Goal: Information Seeking & Learning: Check status

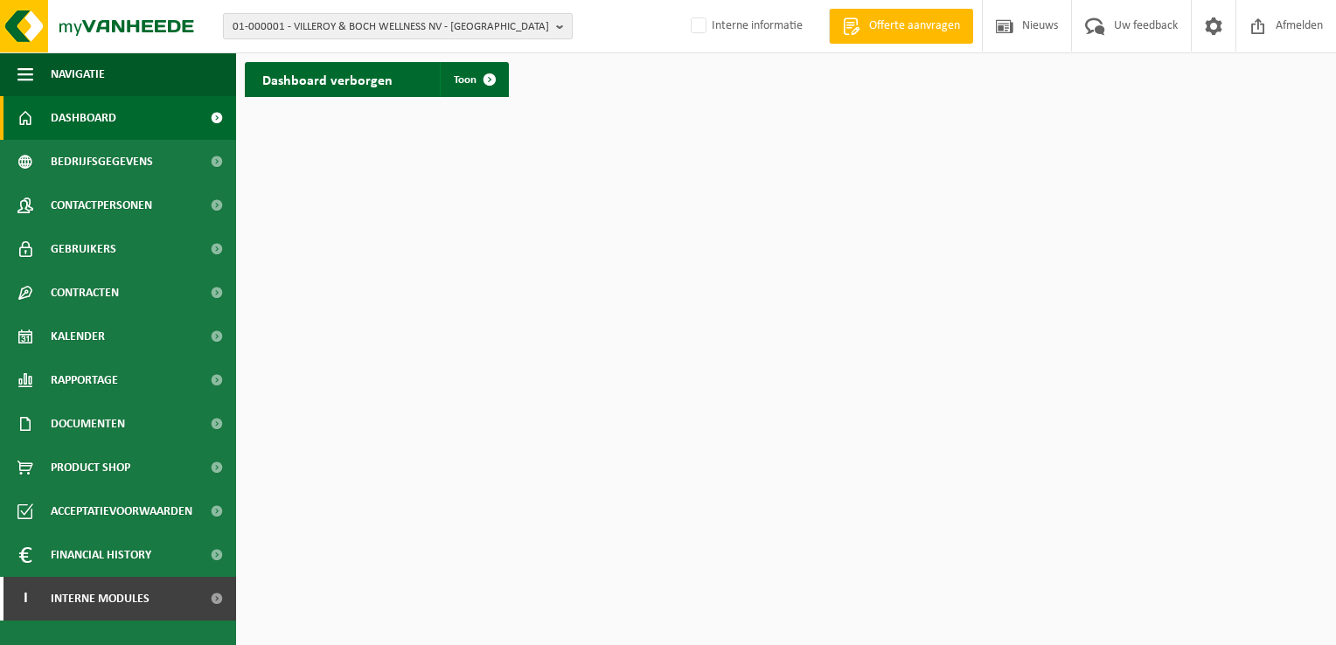
click at [560, 28] on b "button" at bounding box center [564, 26] width 16 height 24
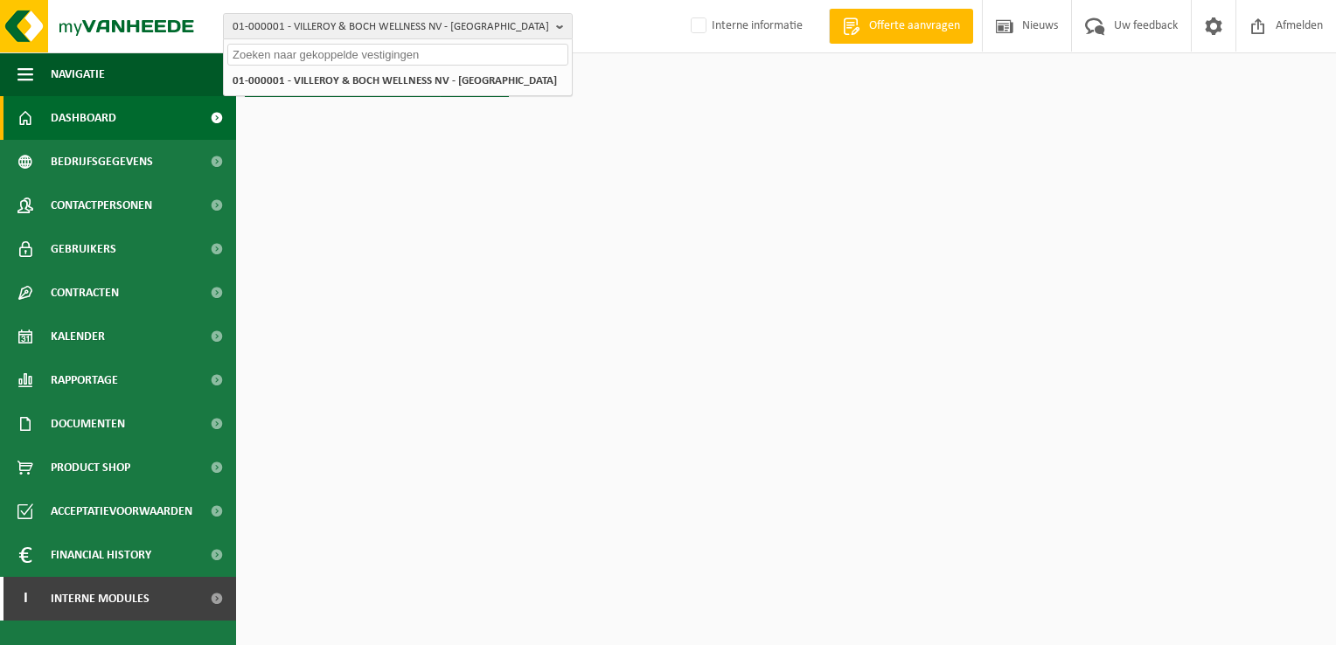
click at [500, 54] on input "text" at bounding box center [397, 55] width 341 height 22
paste input "10-784258"
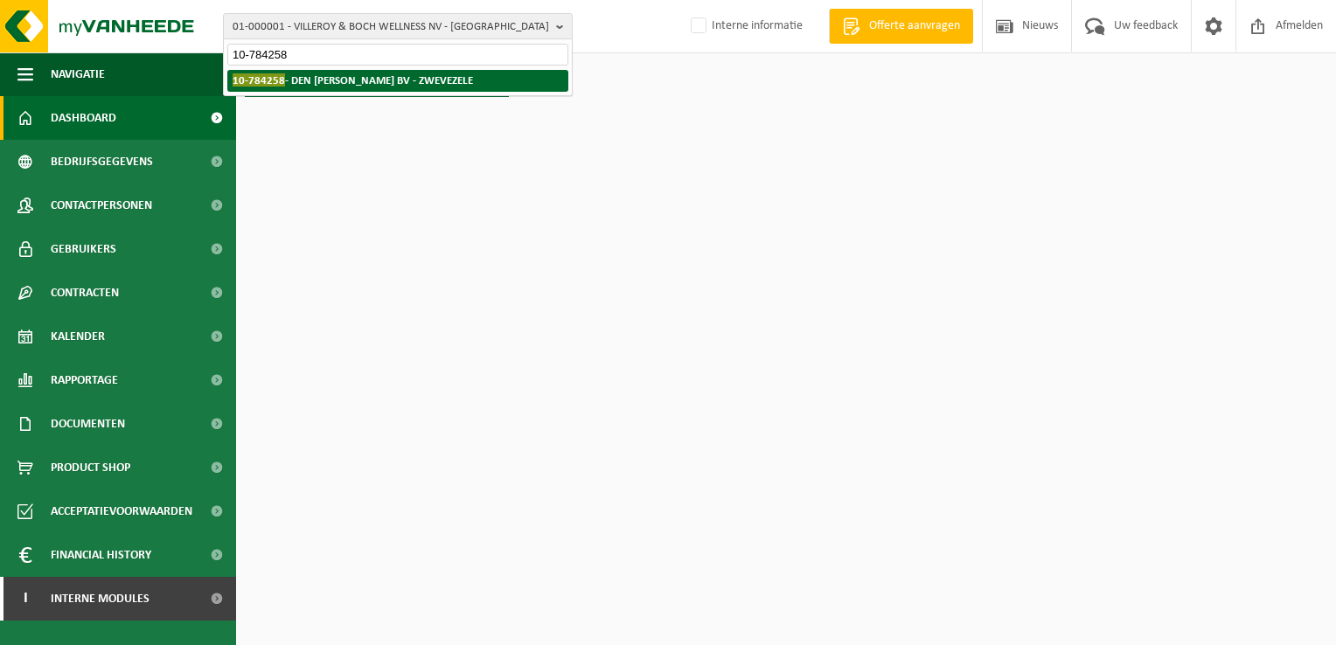
type input "10-784258"
click at [388, 83] on strong "10-784258 - DEN [PERSON_NAME] BV - ZWEVEZELE" at bounding box center [353, 79] width 240 height 13
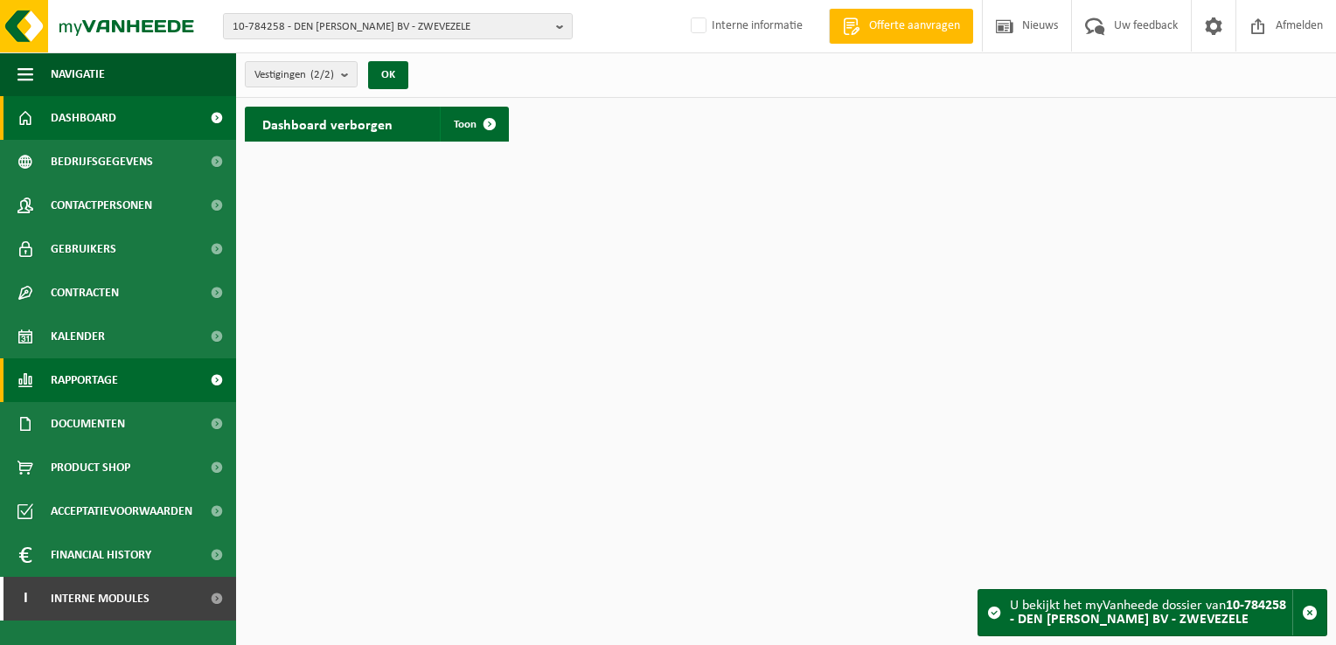
click at [106, 383] on span "Rapportage" at bounding box center [84, 381] width 67 height 44
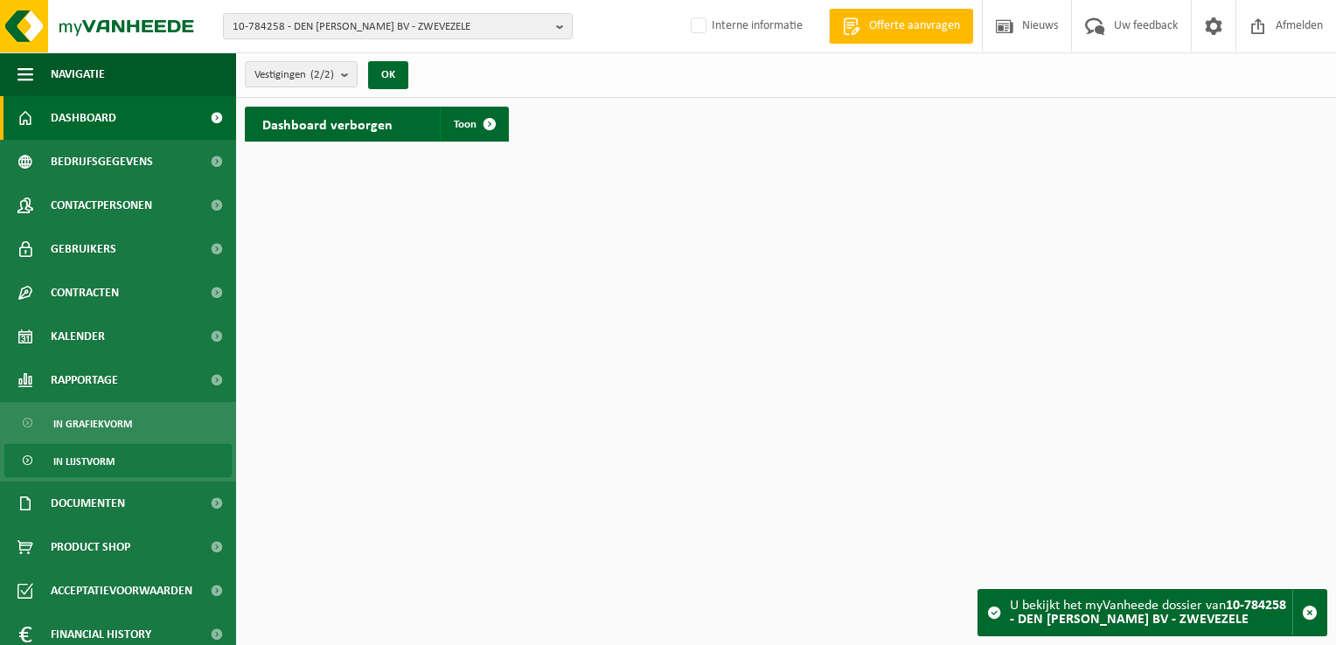
click at [94, 461] on span "In lijstvorm" at bounding box center [83, 461] width 61 height 33
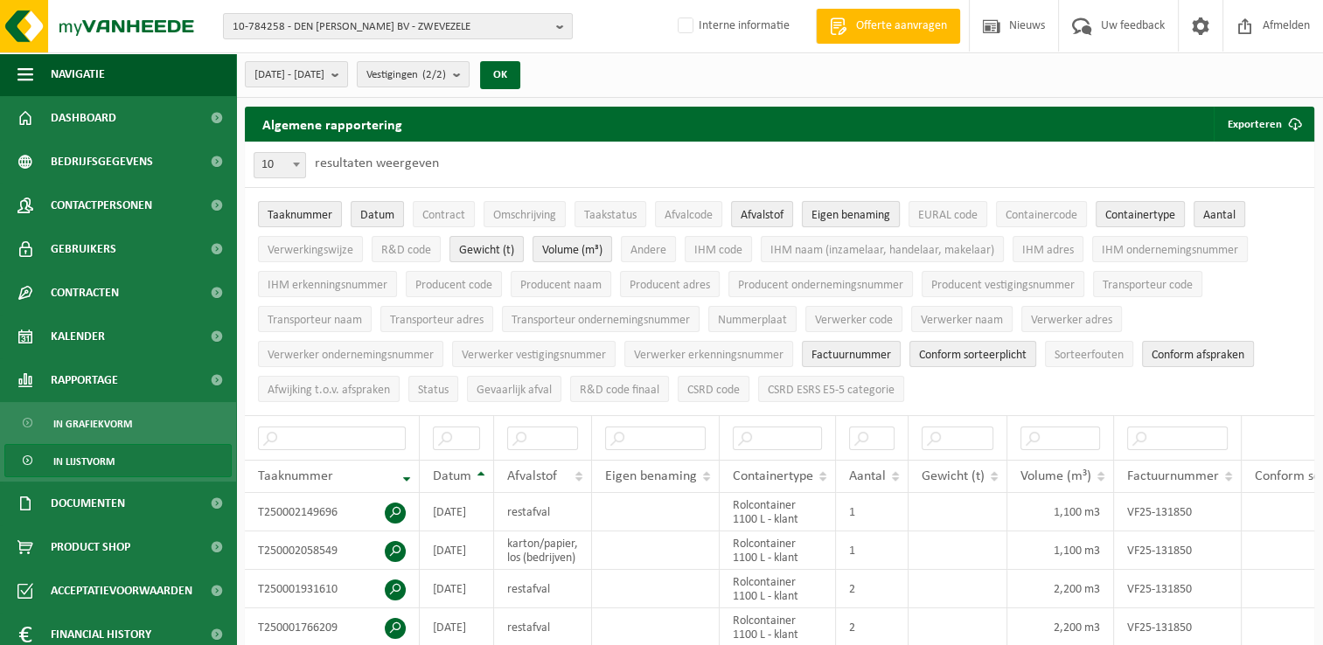
click at [867, 223] on button "Eigen benaming" at bounding box center [851, 214] width 98 height 26
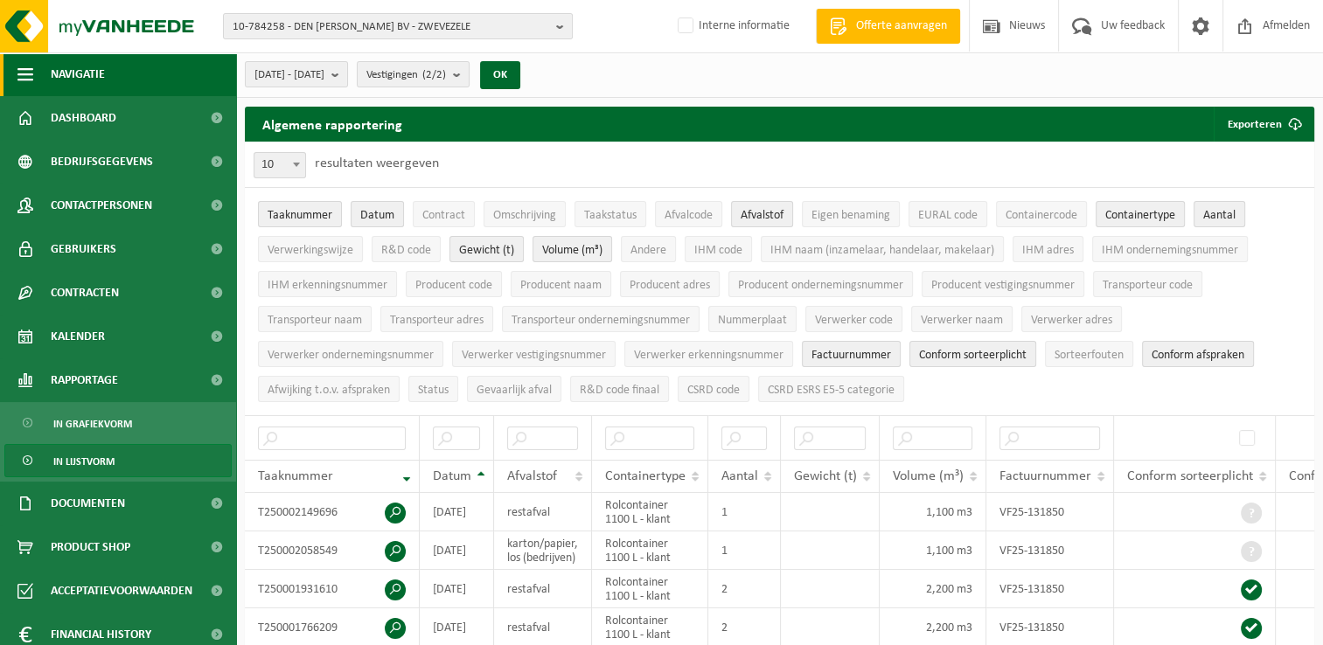
click at [17, 66] on span "button" at bounding box center [25, 74] width 16 height 44
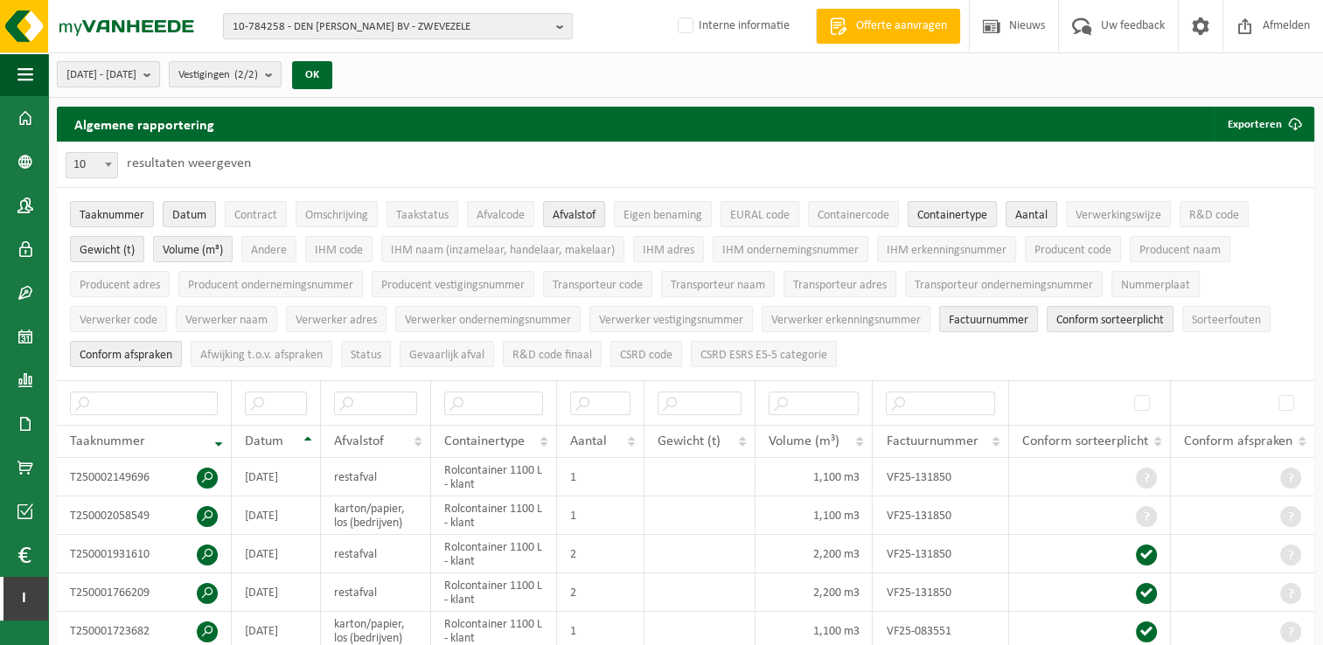
click at [136, 80] on span "2025-05-01 - 2025-10-07" at bounding box center [101, 75] width 70 height 26
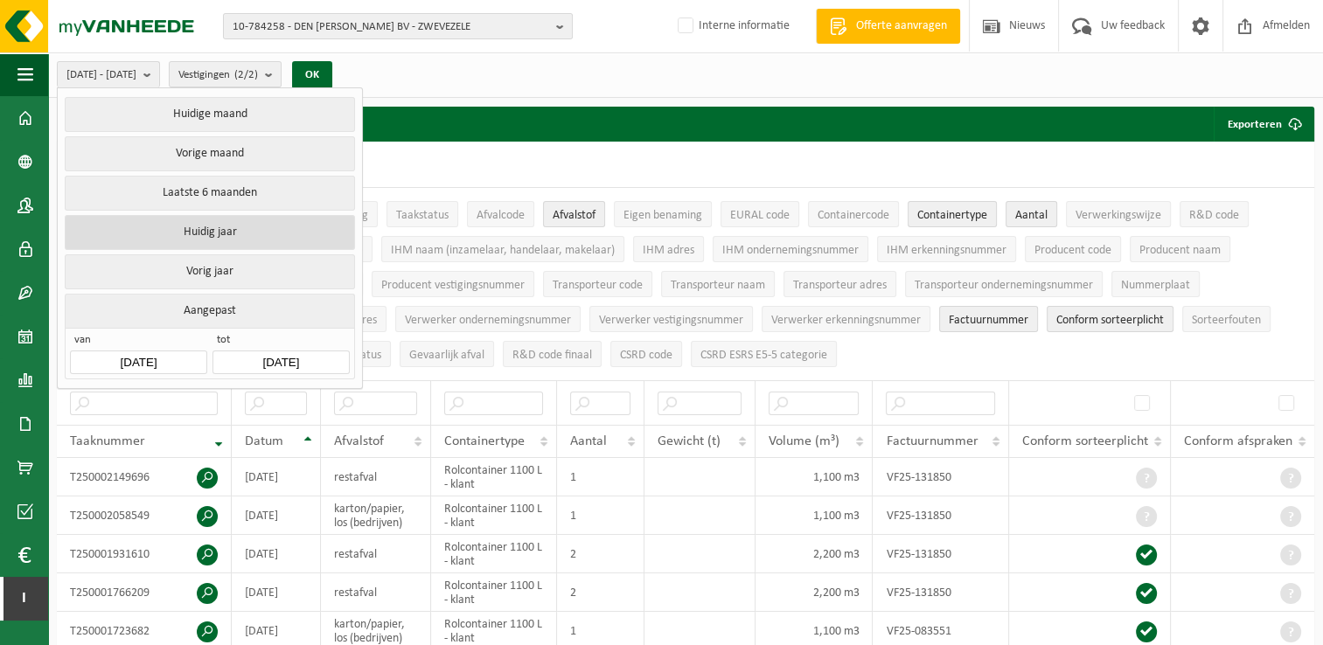
click at [230, 233] on button "Huidig jaar" at bounding box center [209, 232] width 289 height 35
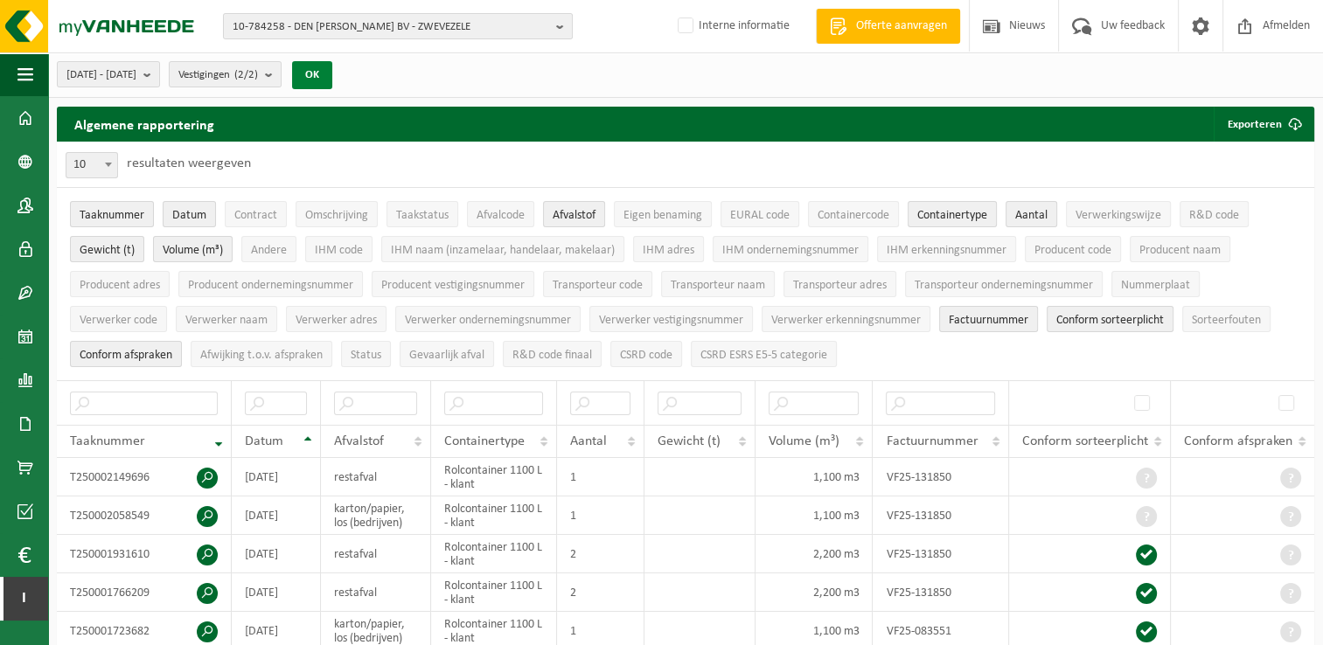
click at [332, 75] on button "OK" at bounding box center [312, 75] width 40 height 28
click at [383, 404] on input "text" at bounding box center [375, 404] width 83 height 24
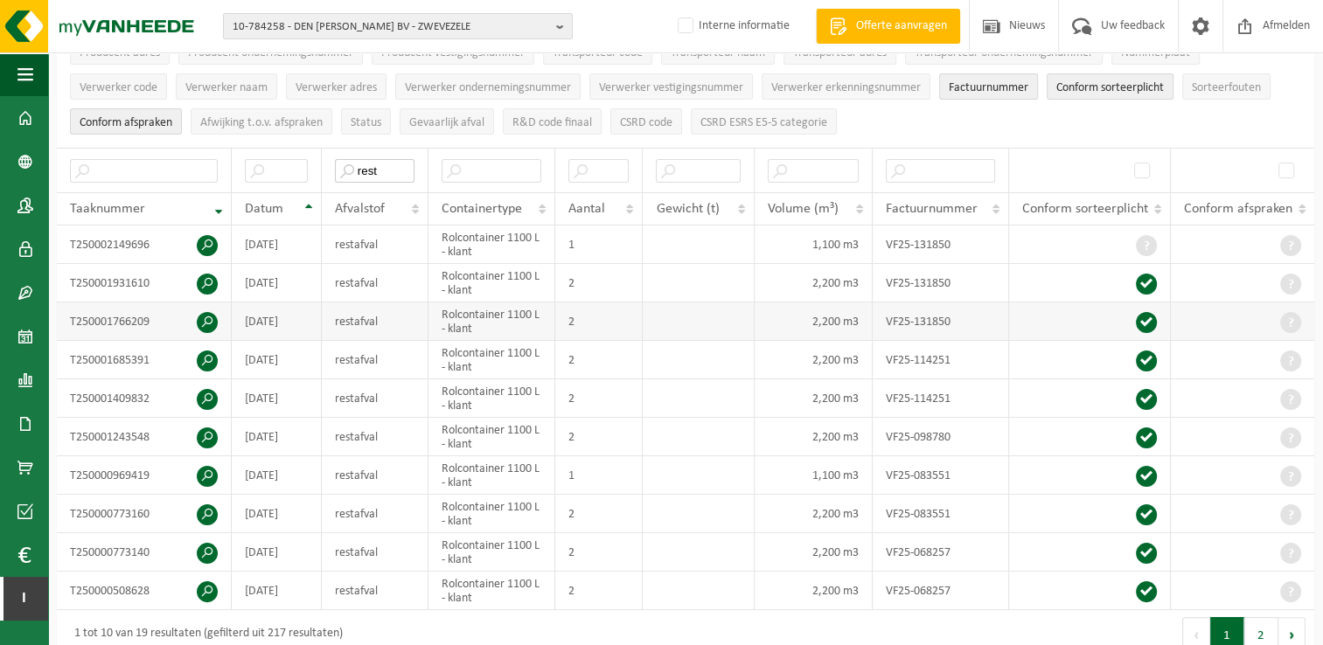
scroll to position [262, 0]
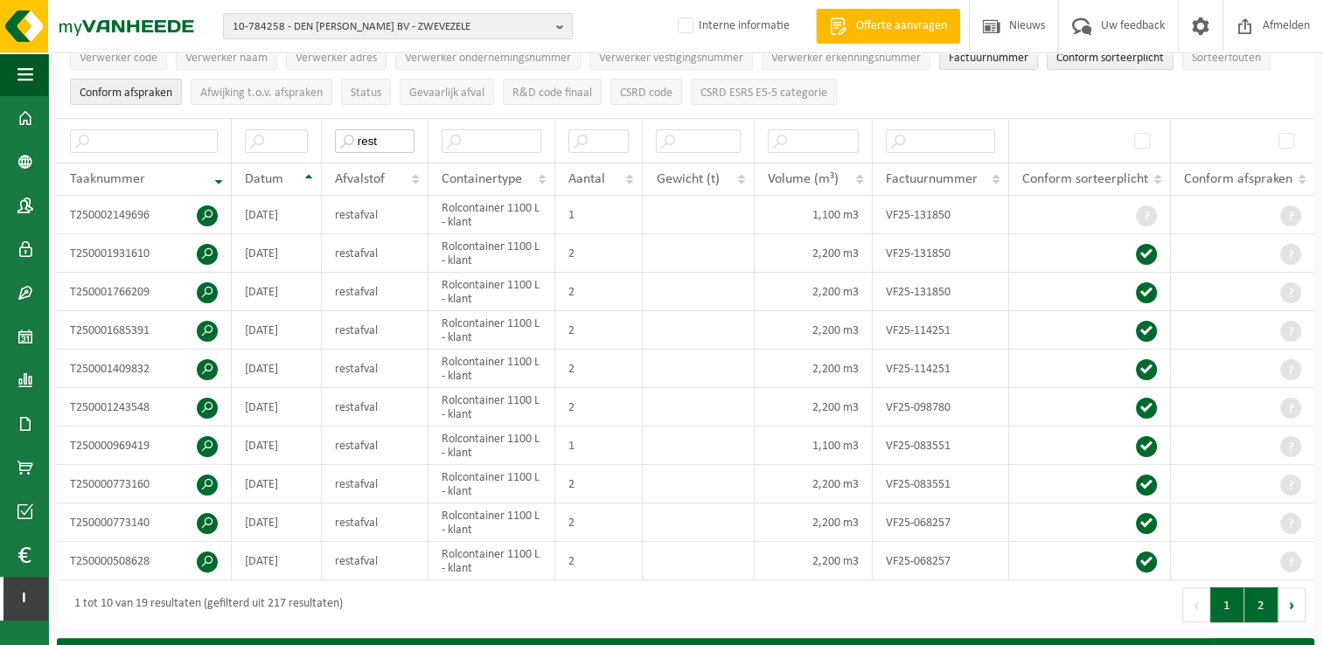
type input "rest"
click at [1263, 609] on button "2" at bounding box center [1261, 605] width 34 height 35
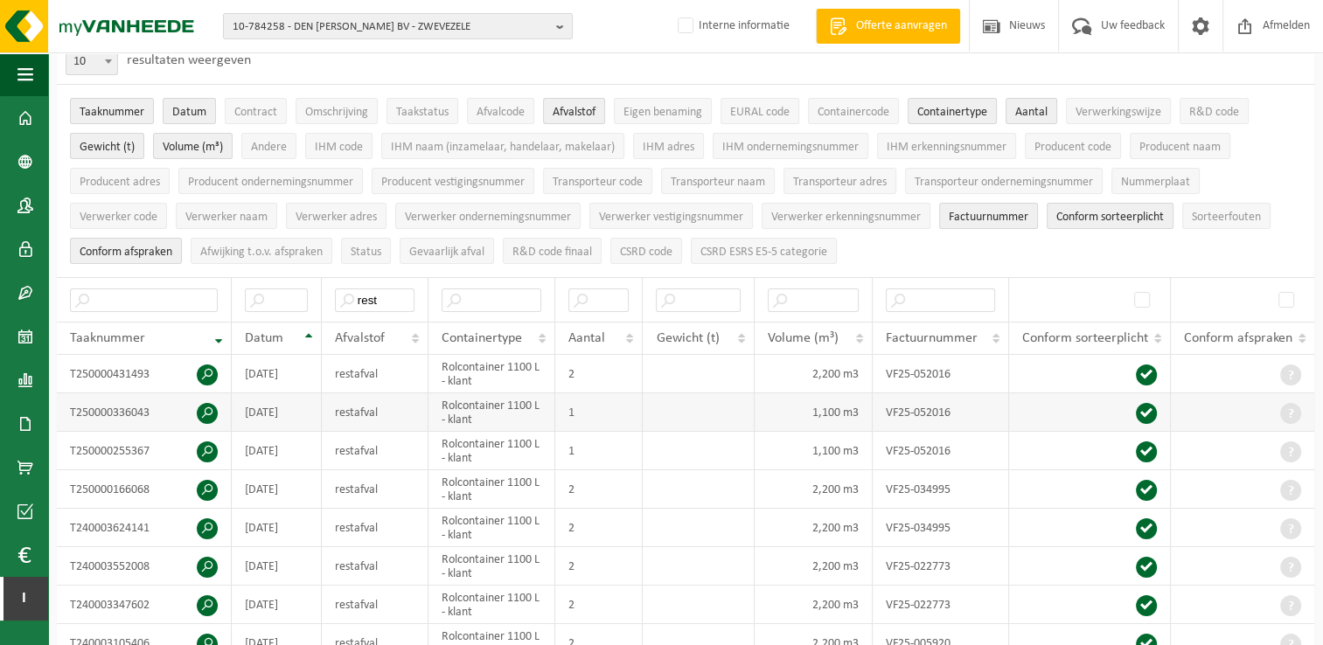
scroll to position [87, 0]
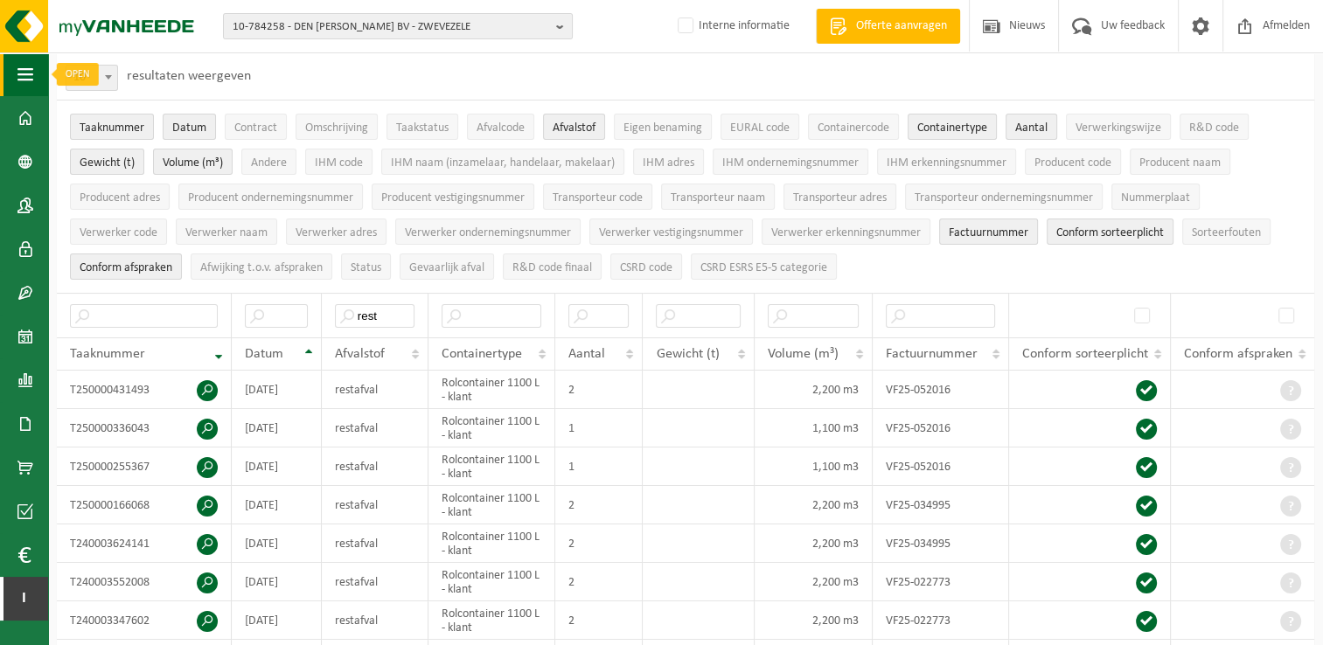
click at [14, 68] on button "Navigatie" at bounding box center [24, 74] width 48 height 44
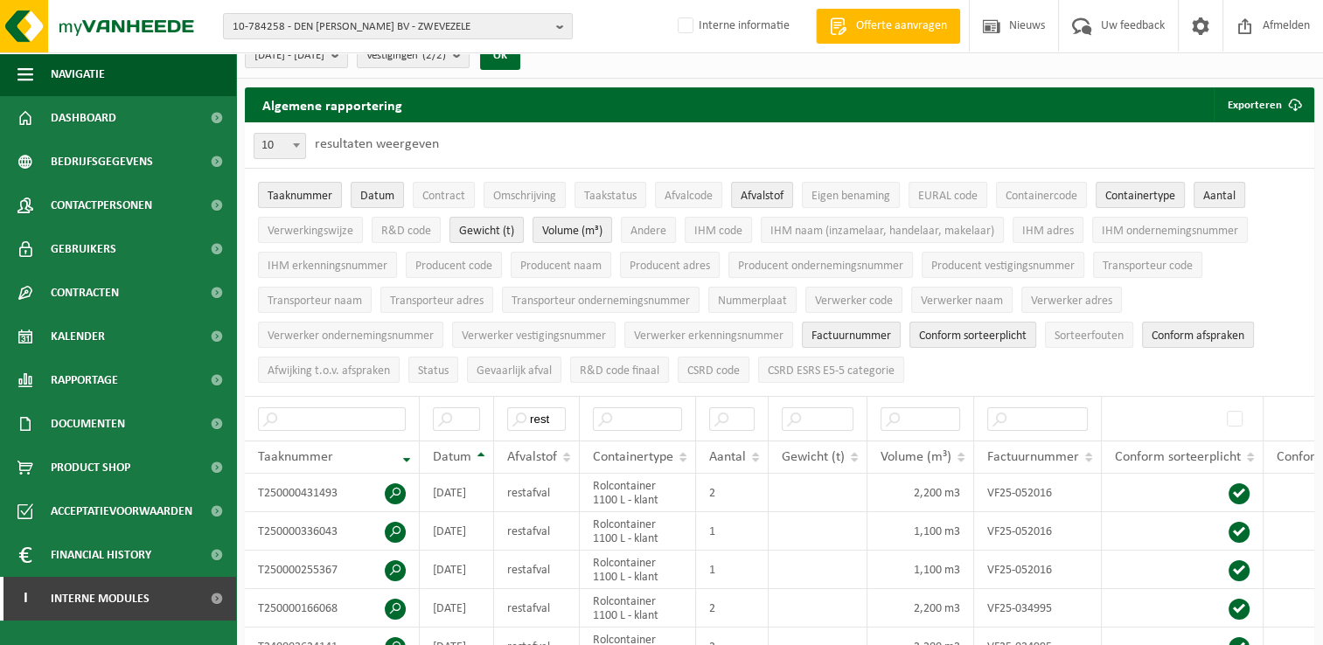
scroll to position [0, 0]
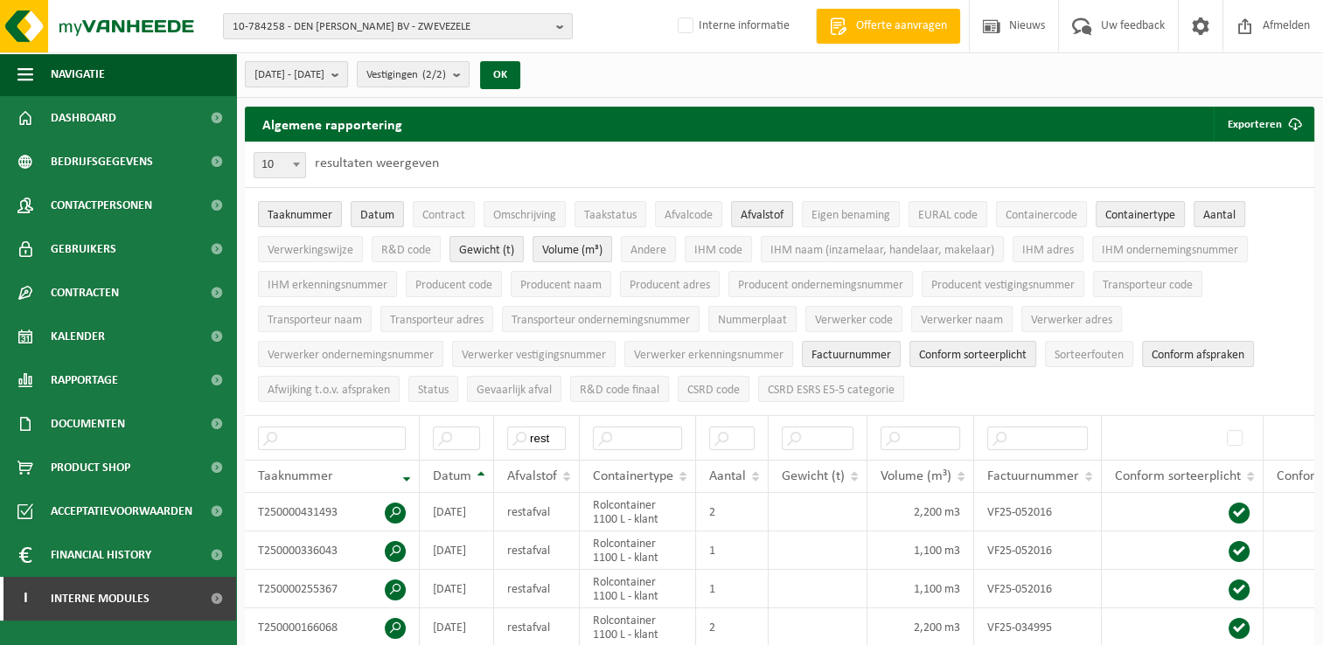
click at [299, 73] on span "2025-01-01 - 2025-10-07" at bounding box center [289, 75] width 70 height 26
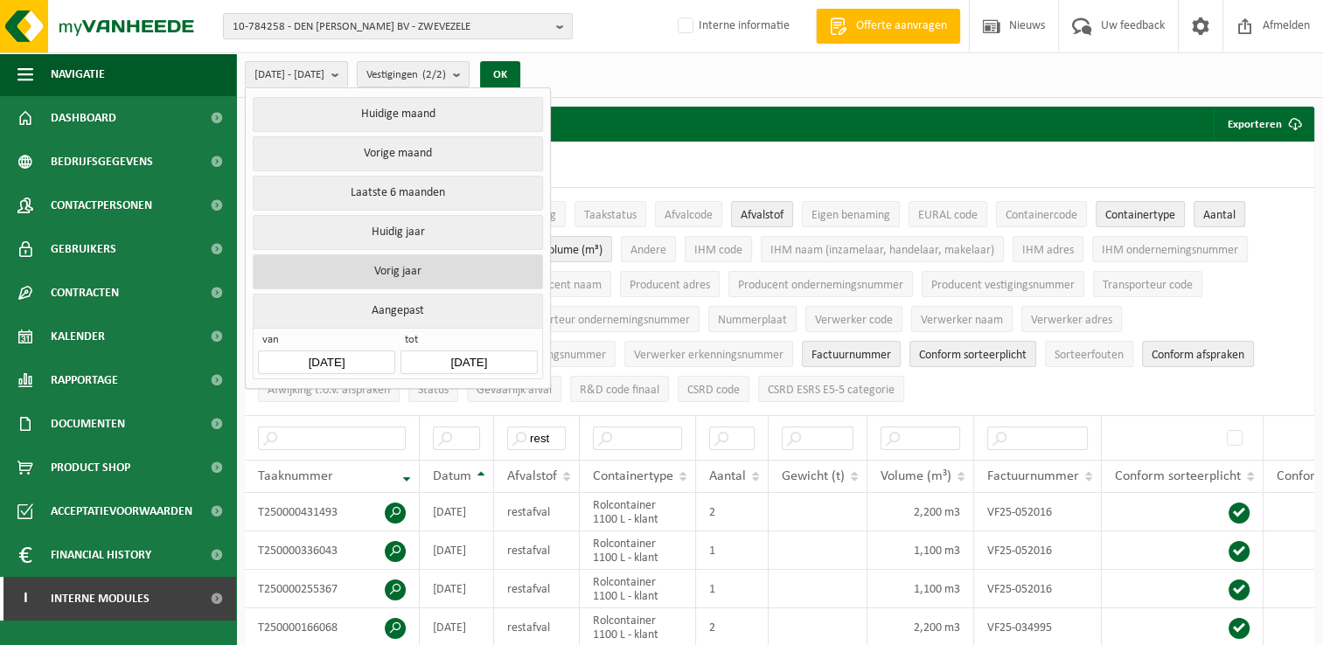
click at [404, 262] on button "Vorig jaar" at bounding box center [397, 271] width 289 height 35
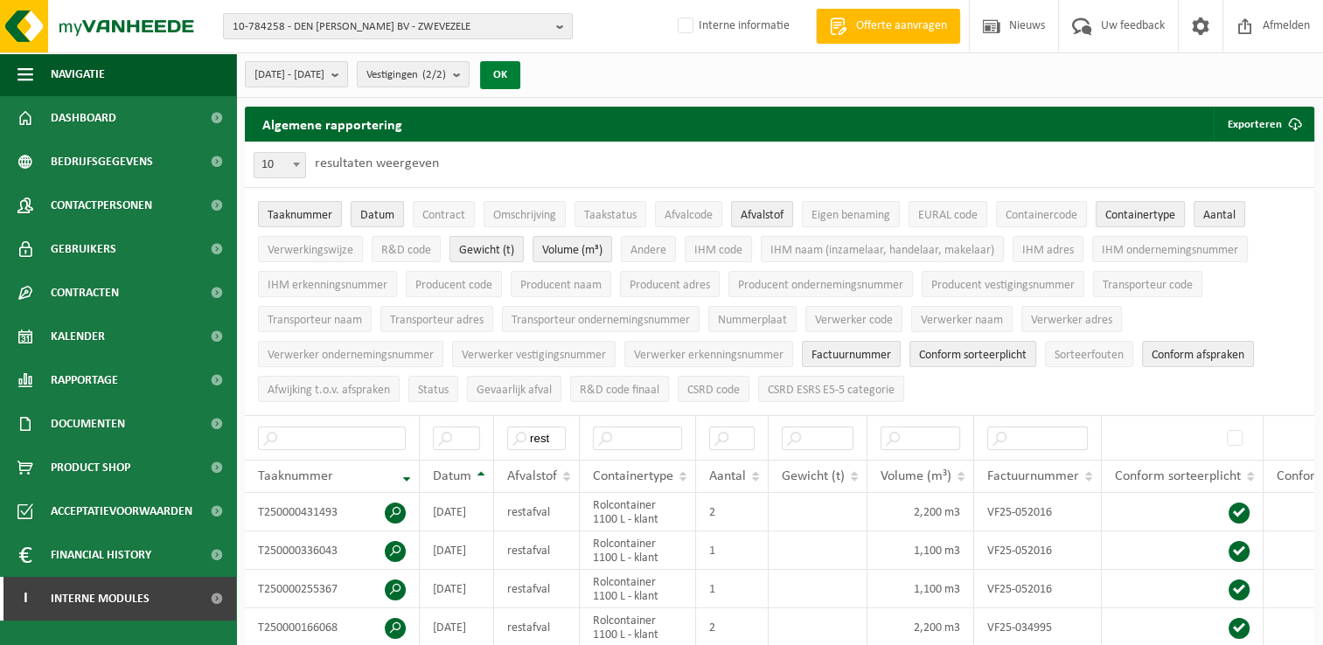
click at [520, 80] on button "OK" at bounding box center [500, 75] width 40 height 28
click at [31, 85] on span "button" at bounding box center [25, 74] width 16 height 44
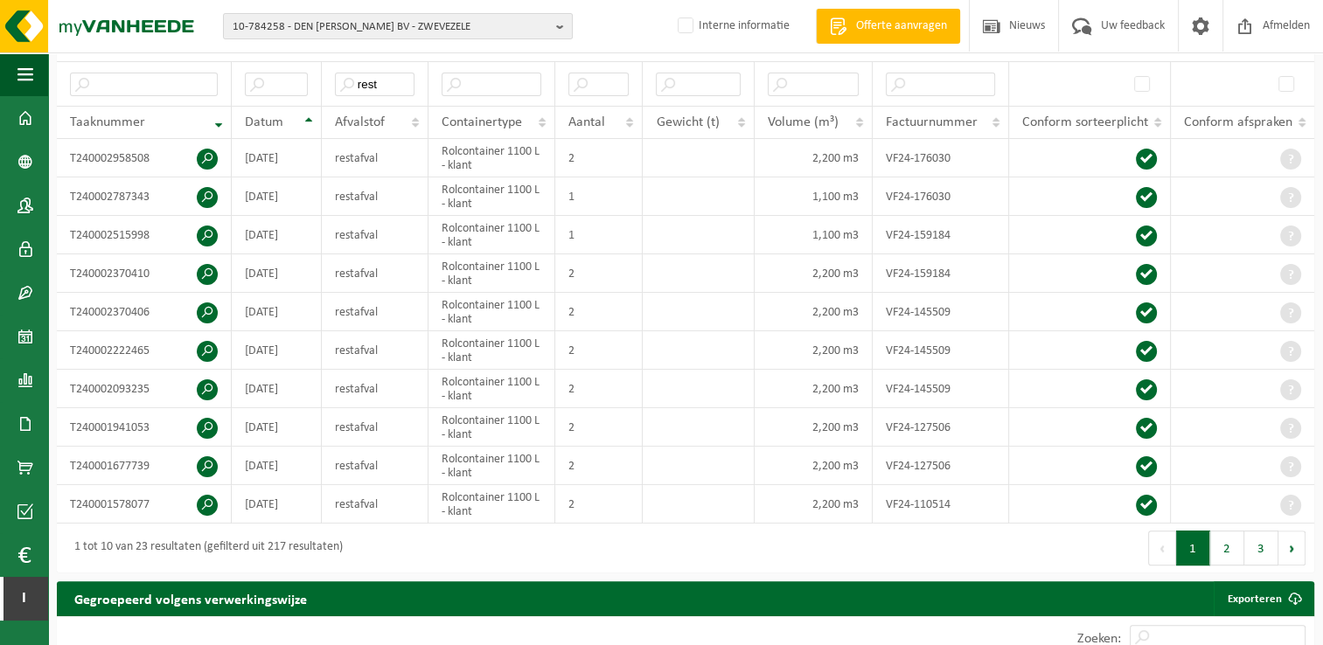
scroll to position [350, 0]
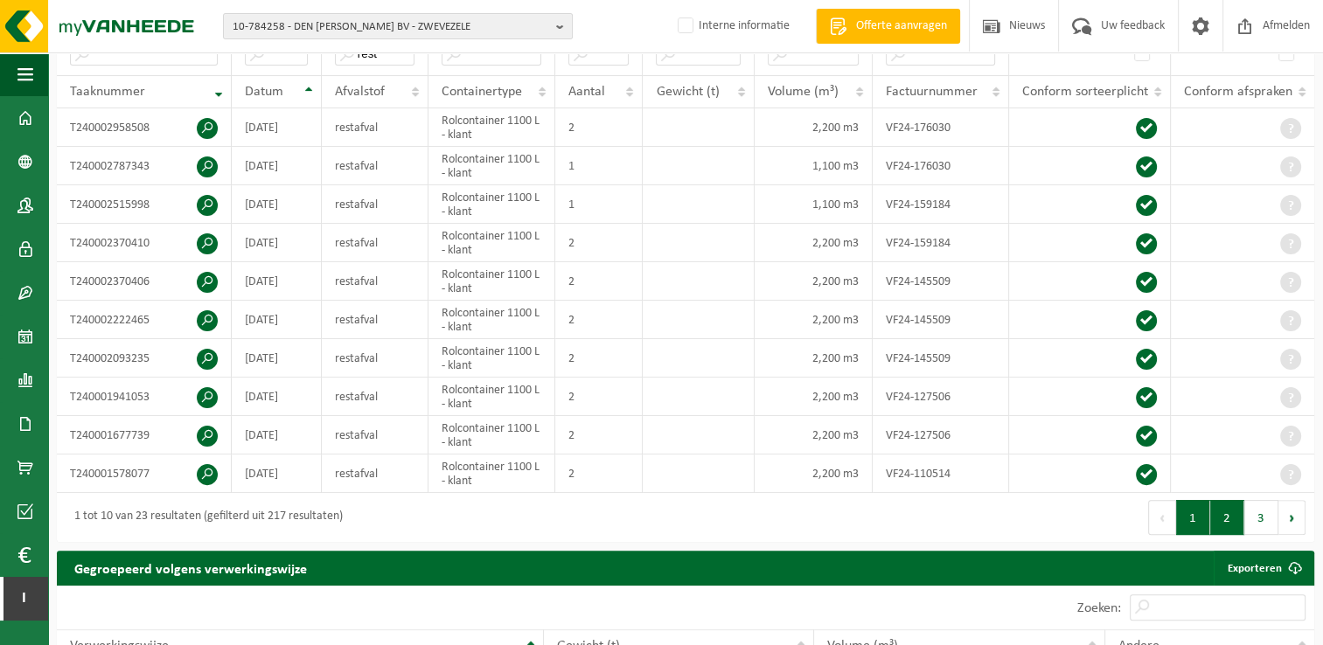
click at [1235, 519] on button "2" at bounding box center [1227, 517] width 34 height 35
click at [1257, 519] on button "3" at bounding box center [1261, 517] width 34 height 35
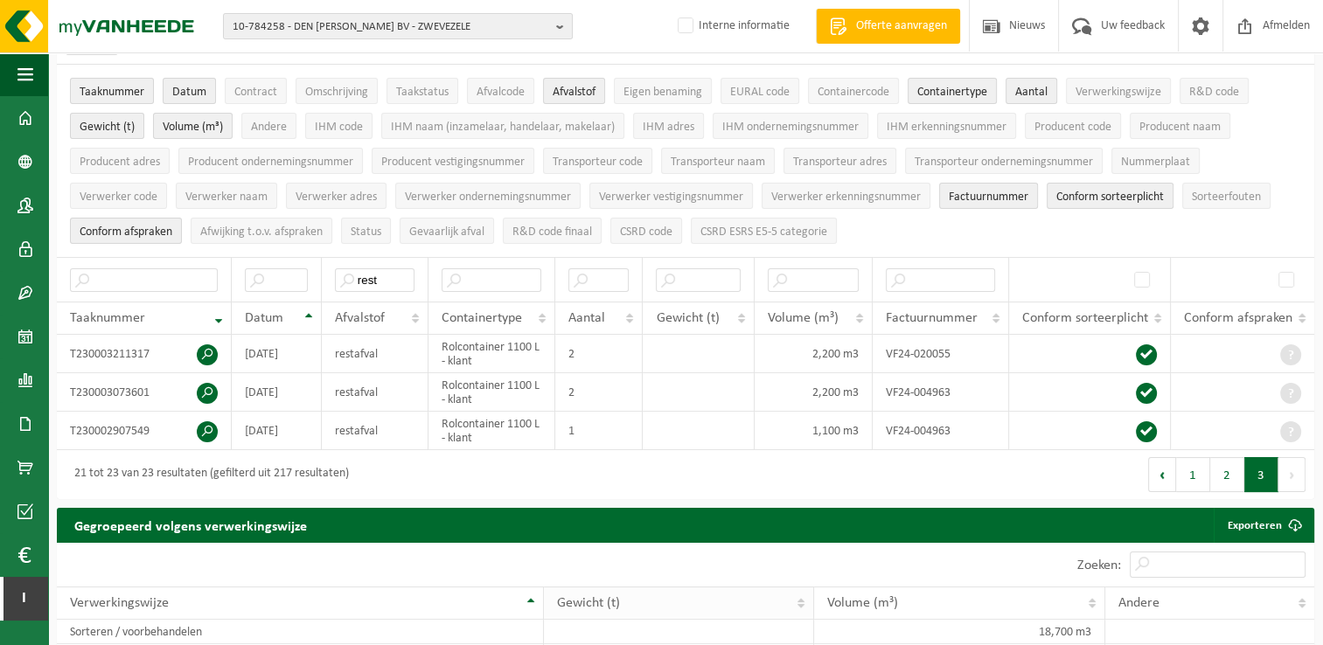
scroll to position [0, 0]
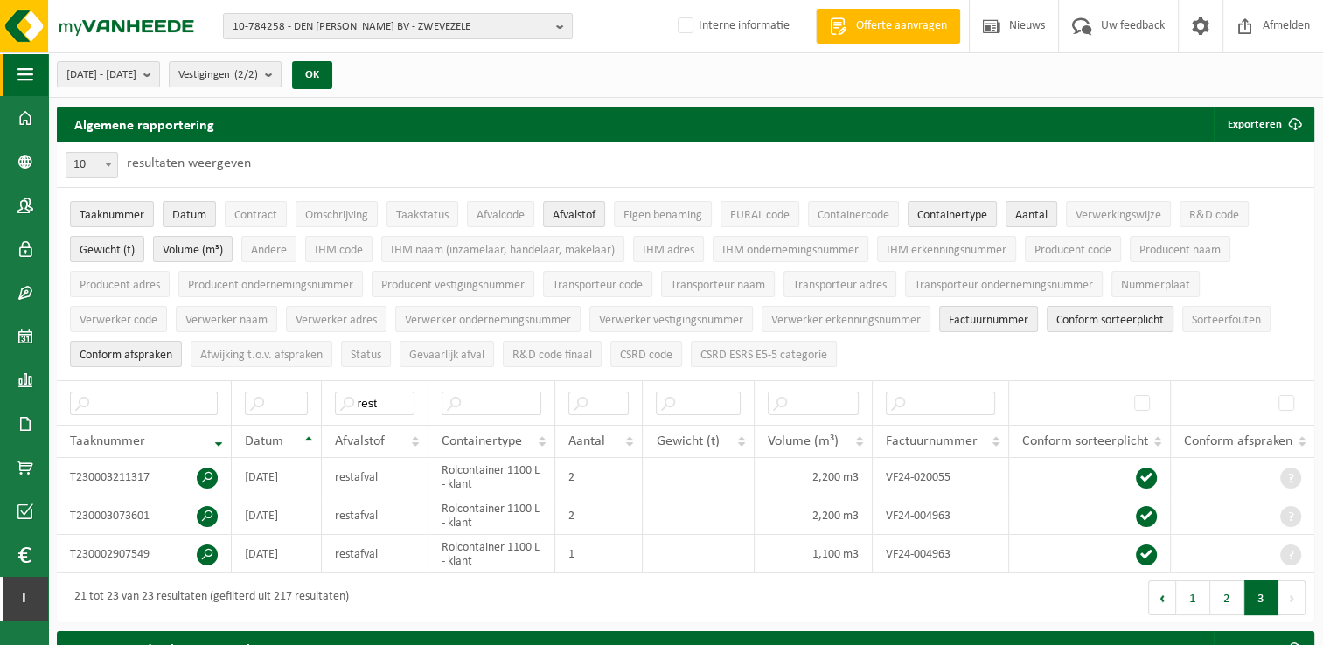
click at [17, 81] on span "button" at bounding box center [25, 74] width 16 height 44
